Goal: Task Accomplishment & Management: Use online tool/utility

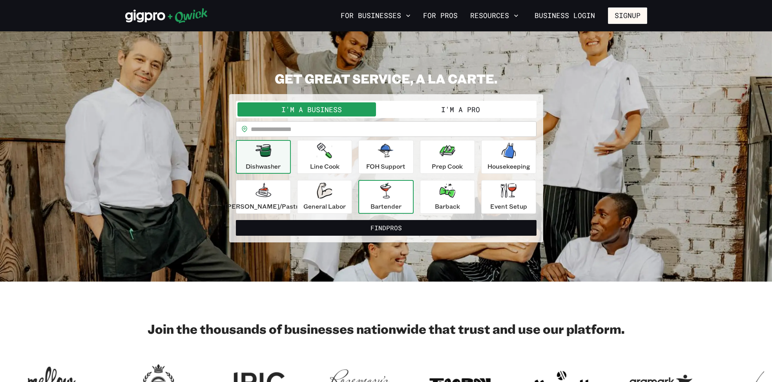
click at [381, 193] on icon "button" at bounding box center [385, 191] width 11 height 16
click at [417, 111] on button "I'm a Pro" at bounding box center [460, 109] width 149 height 14
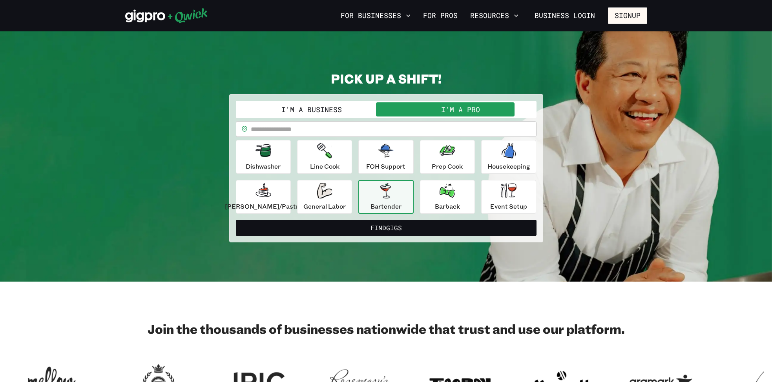
click at [417, 111] on button "I'm a Pro" at bounding box center [460, 109] width 149 height 14
click at [385, 203] on p "Bartender" at bounding box center [385, 206] width 31 height 9
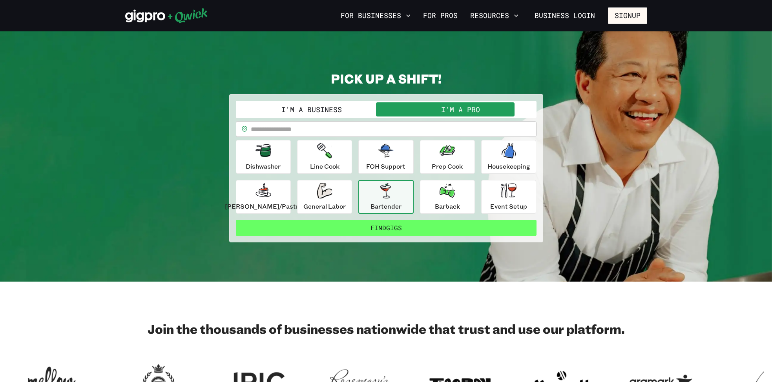
click at [390, 231] on button "Find Gigs" at bounding box center [386, 228] width 300 height 16
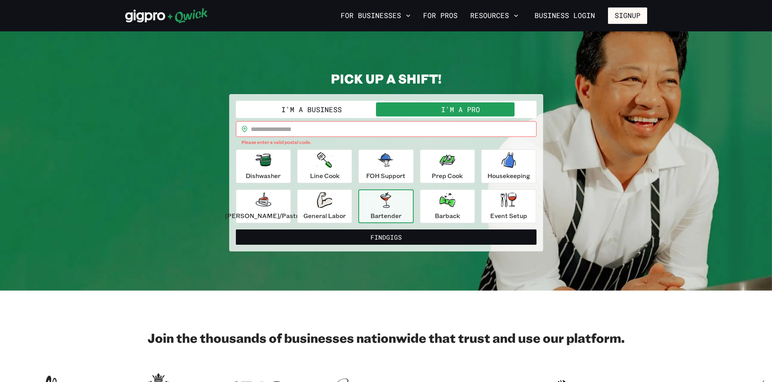
click at [319, 130] on input "text" at bounding box center [394, 129] width 286 height 16
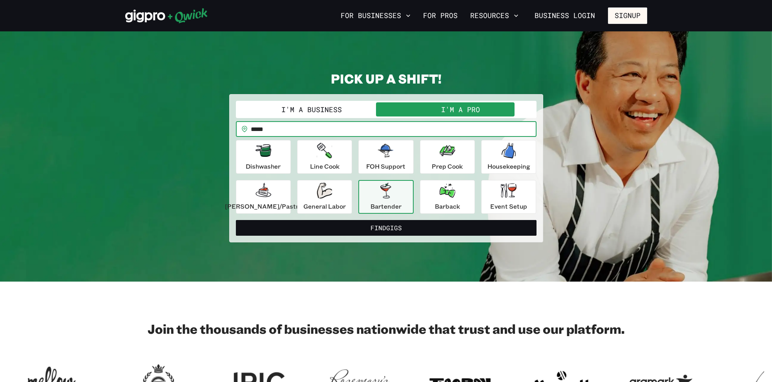
type input "*****"
click at [386, 228] on button "Find Gigs" at bounding box center [386, 228] width 300 height 16
